Goal: Check status: Check status

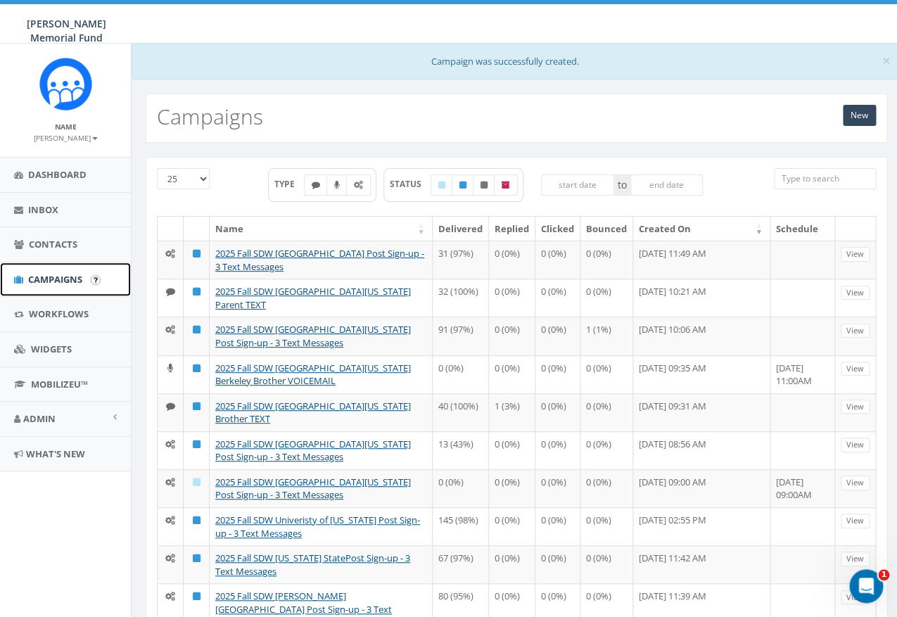
click at [60, 281] on span "Campaigns" at bounding box center [55, 279] width 54 height 13
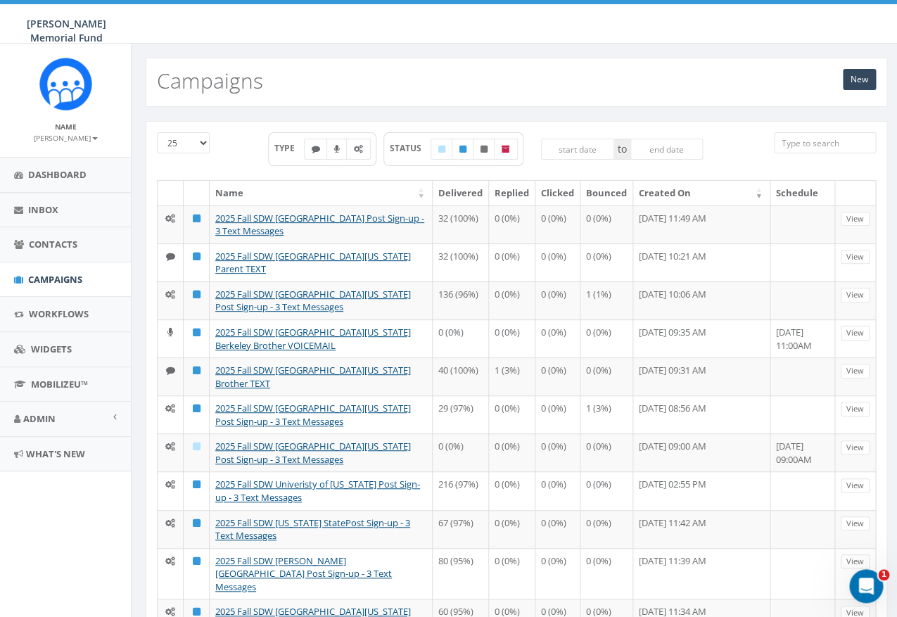
click at [807, 146] on input "search" at bounding box center [825, 142] width 102 height 21
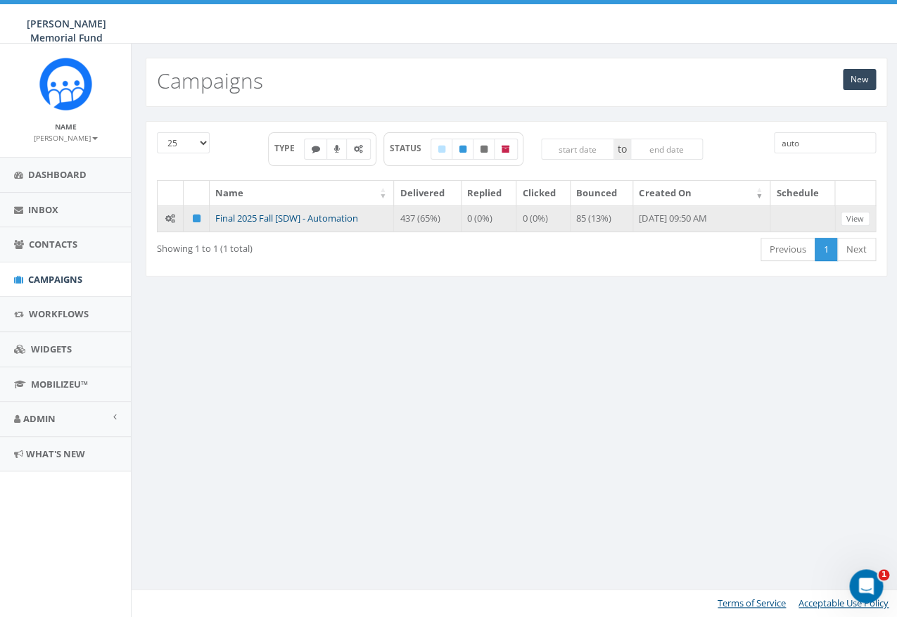
type input "auto"
click at [249, 218] on link "Final 2025 Fall [SDW] - Automation" at bounding box center [286, 218] width 143 height 13
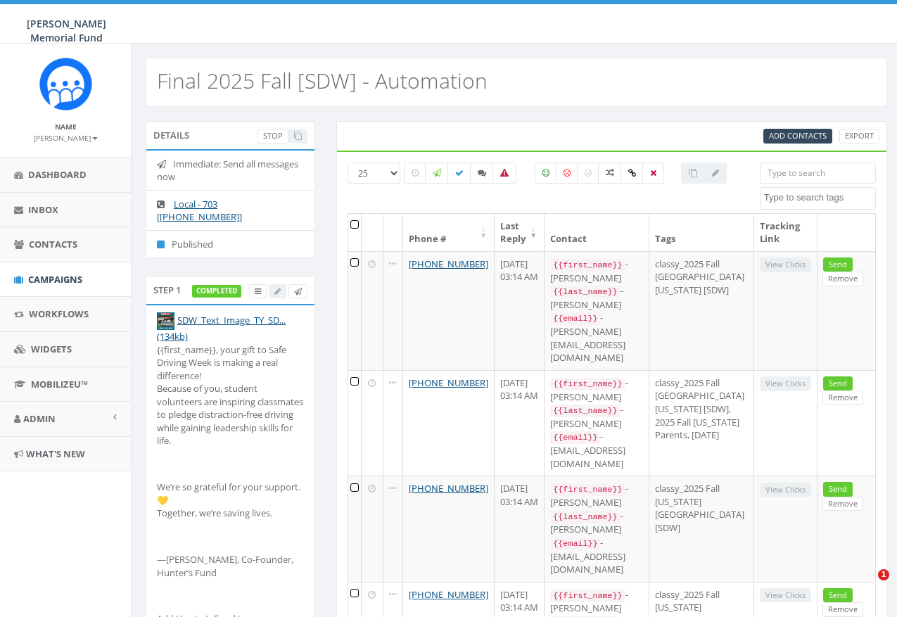
select select
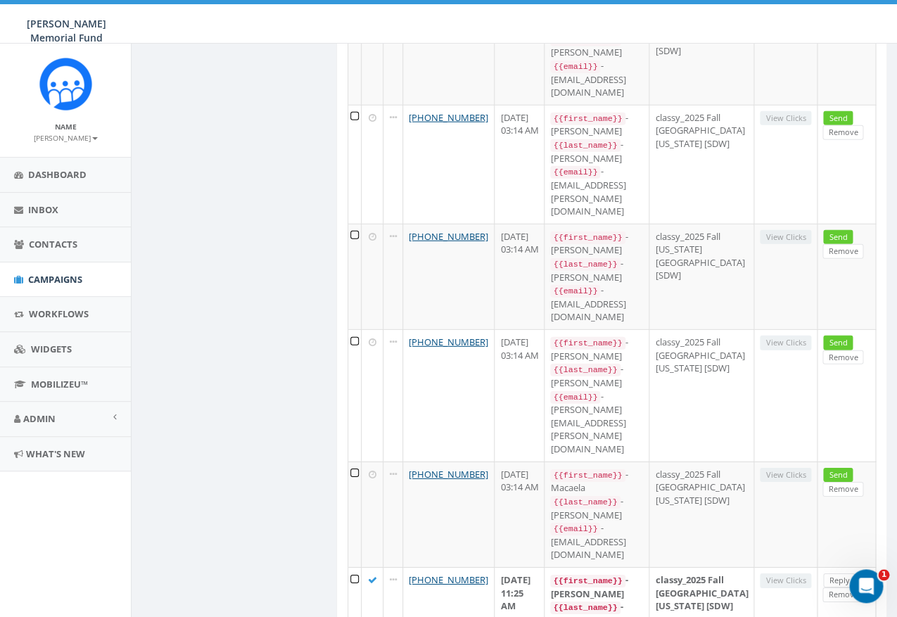
scroll to position [1114, 0]
